Goal: Task Accomplishment & Management: Manage account settings

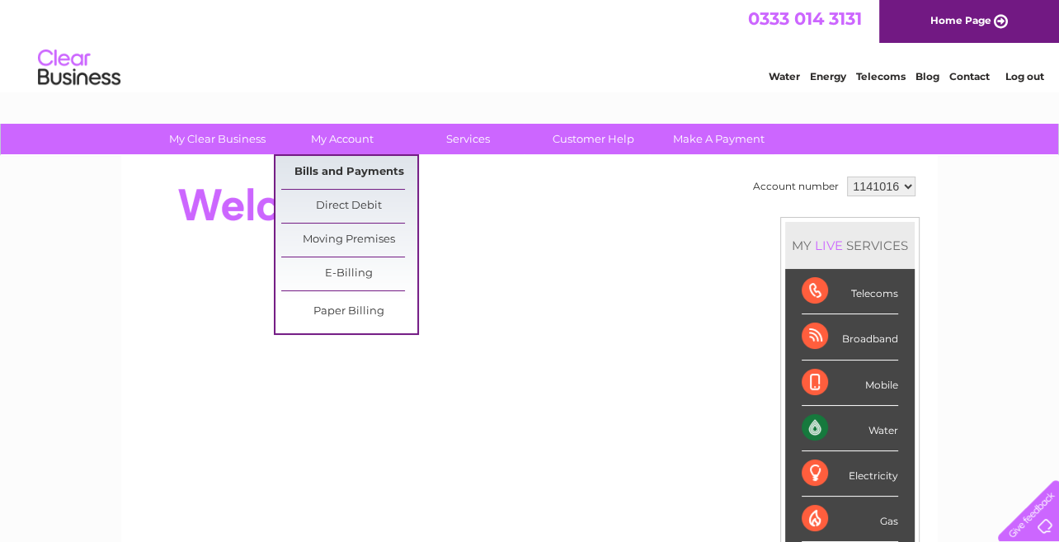
click at [352, 172] on link "Bills and Payments" at bounding box center [349, 172] width 136 height 33
click at [368, 168] on link "Bills and Payments" at bounding box center [349, 172] width 136 height 33
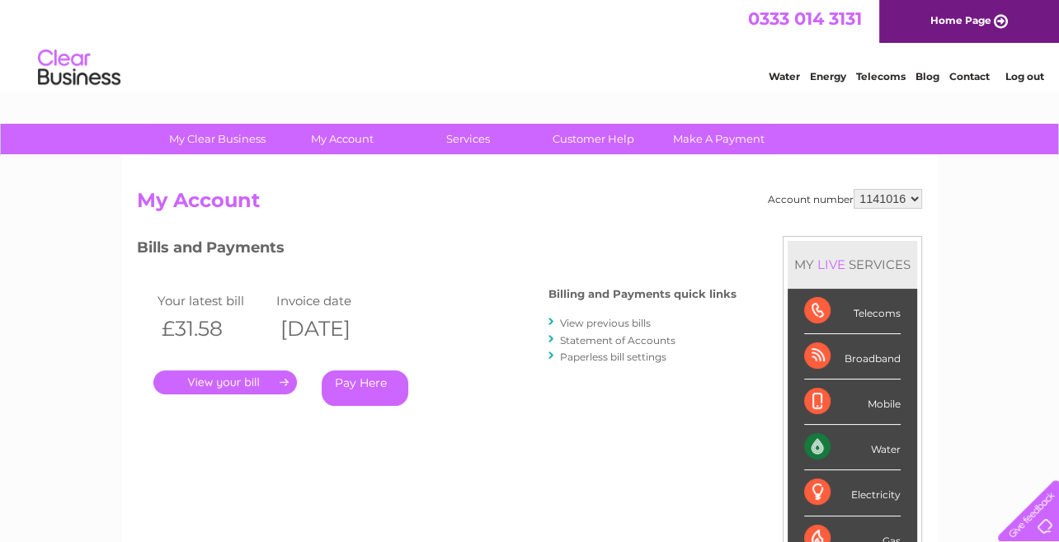
click at [214, 384] on link "." at bounding box center [224, 382] width 143 height 24
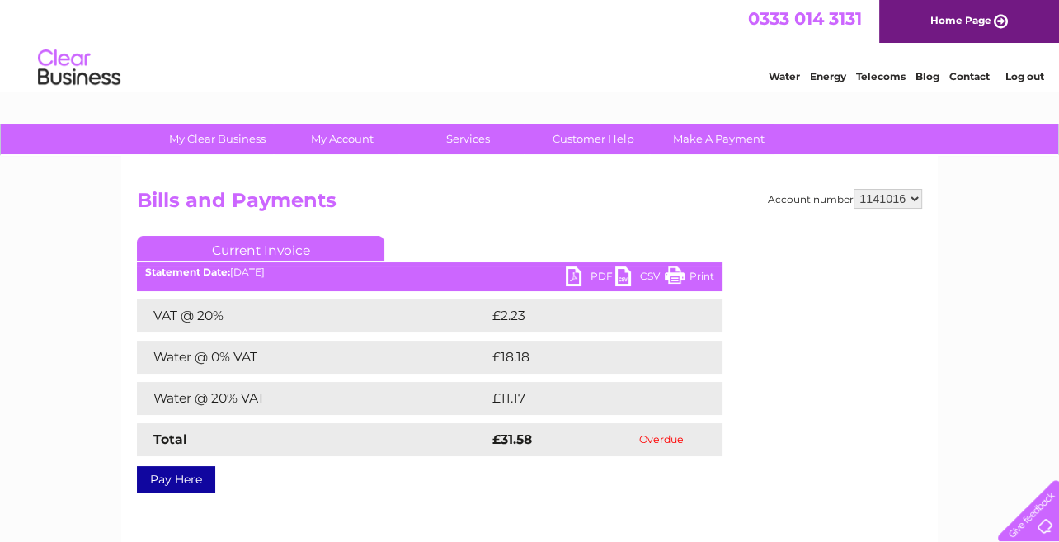
click at [599, 277] on link "PDF" at bounding box center [590, 278] width 49 height 24
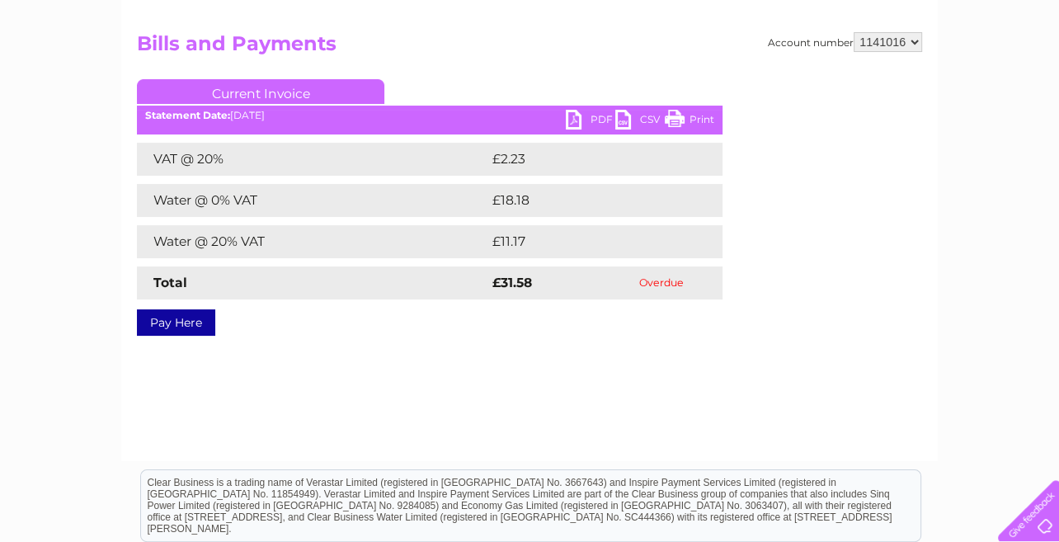
scroll to position [165, 0]
